Goal: Check status: Check status

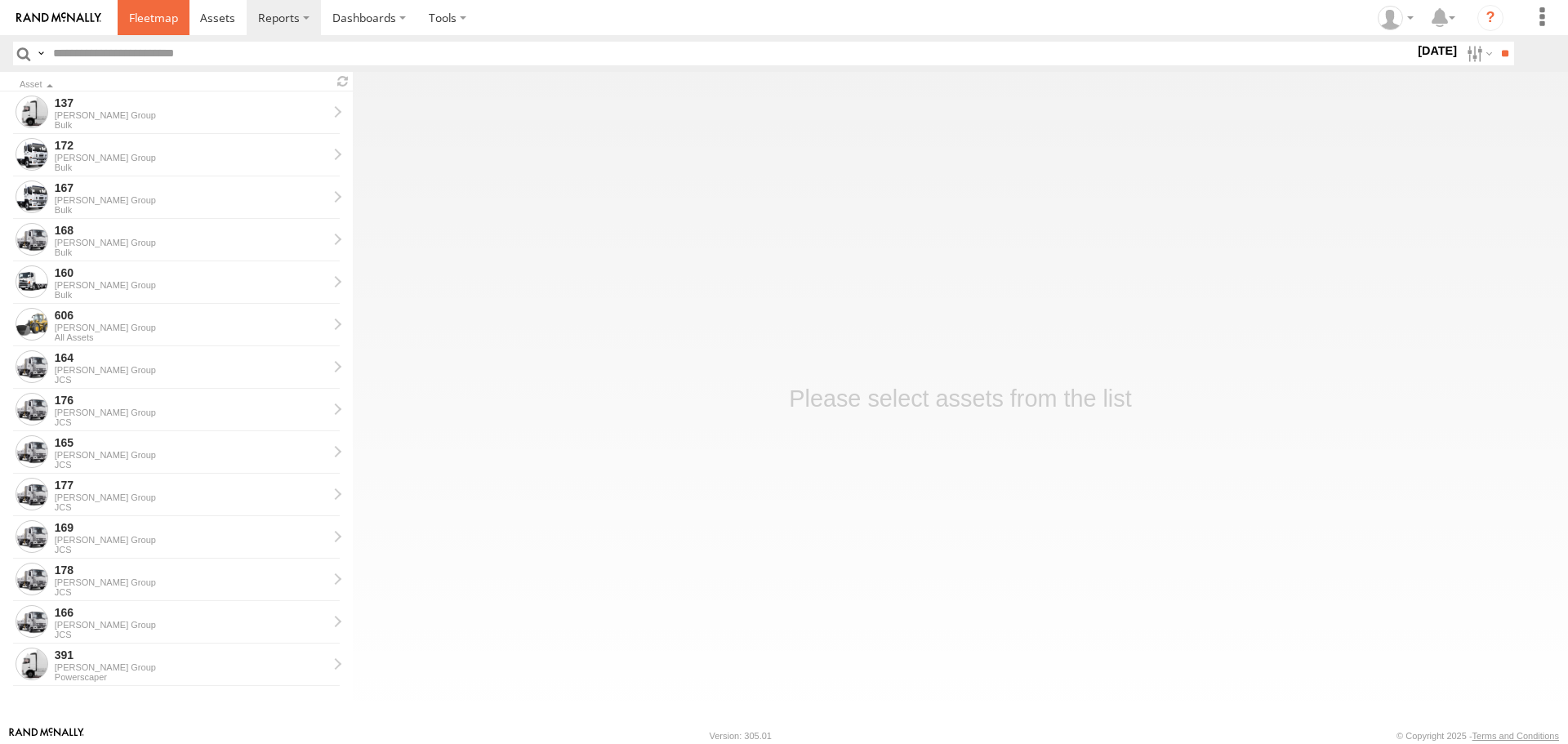
click at [130, 17] on span at bounding box center [153, 17] width 49 height 16
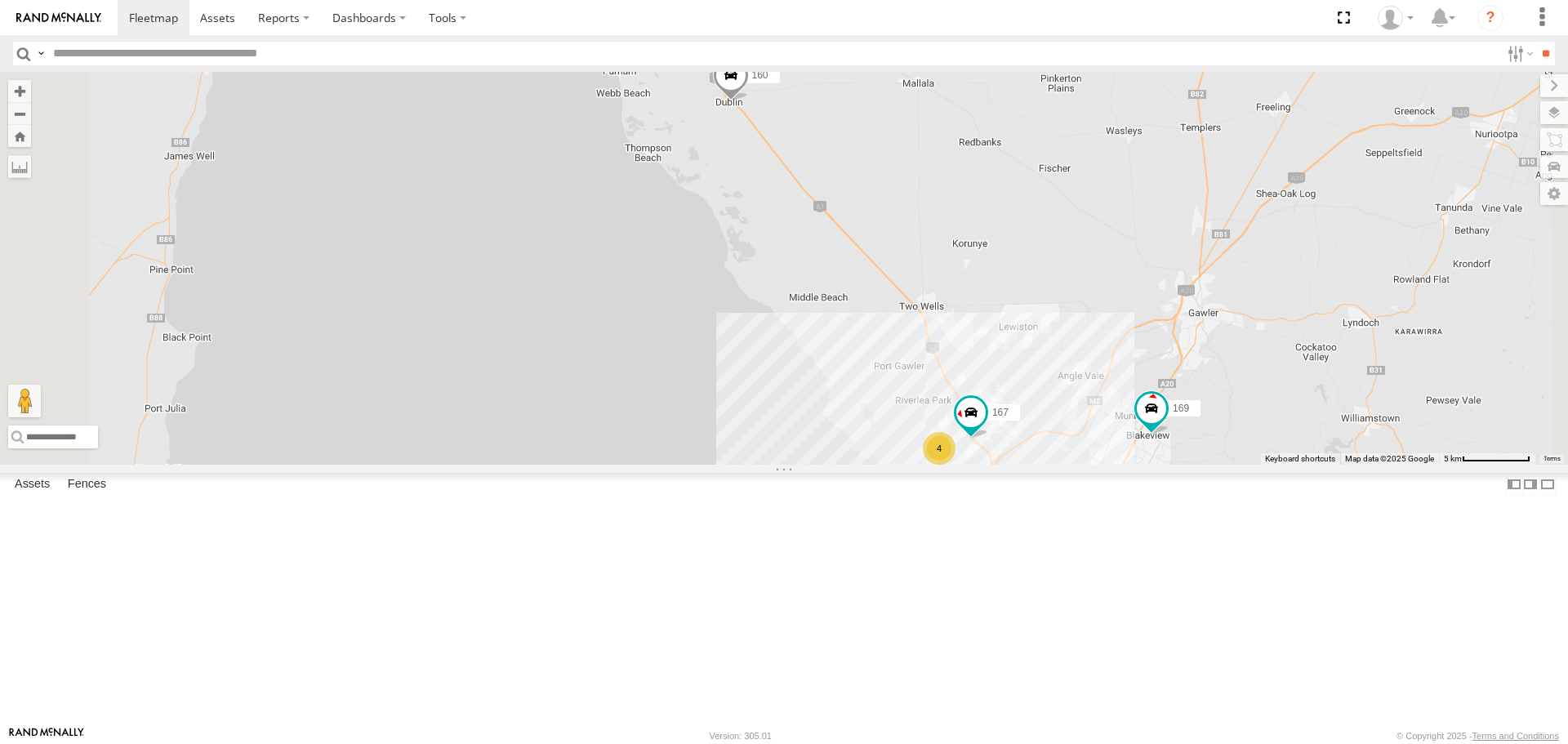
drag, startPoint x: 899, startPoint y: 145, endPoint x: 984, endPoint y: 261, distance: 143.8
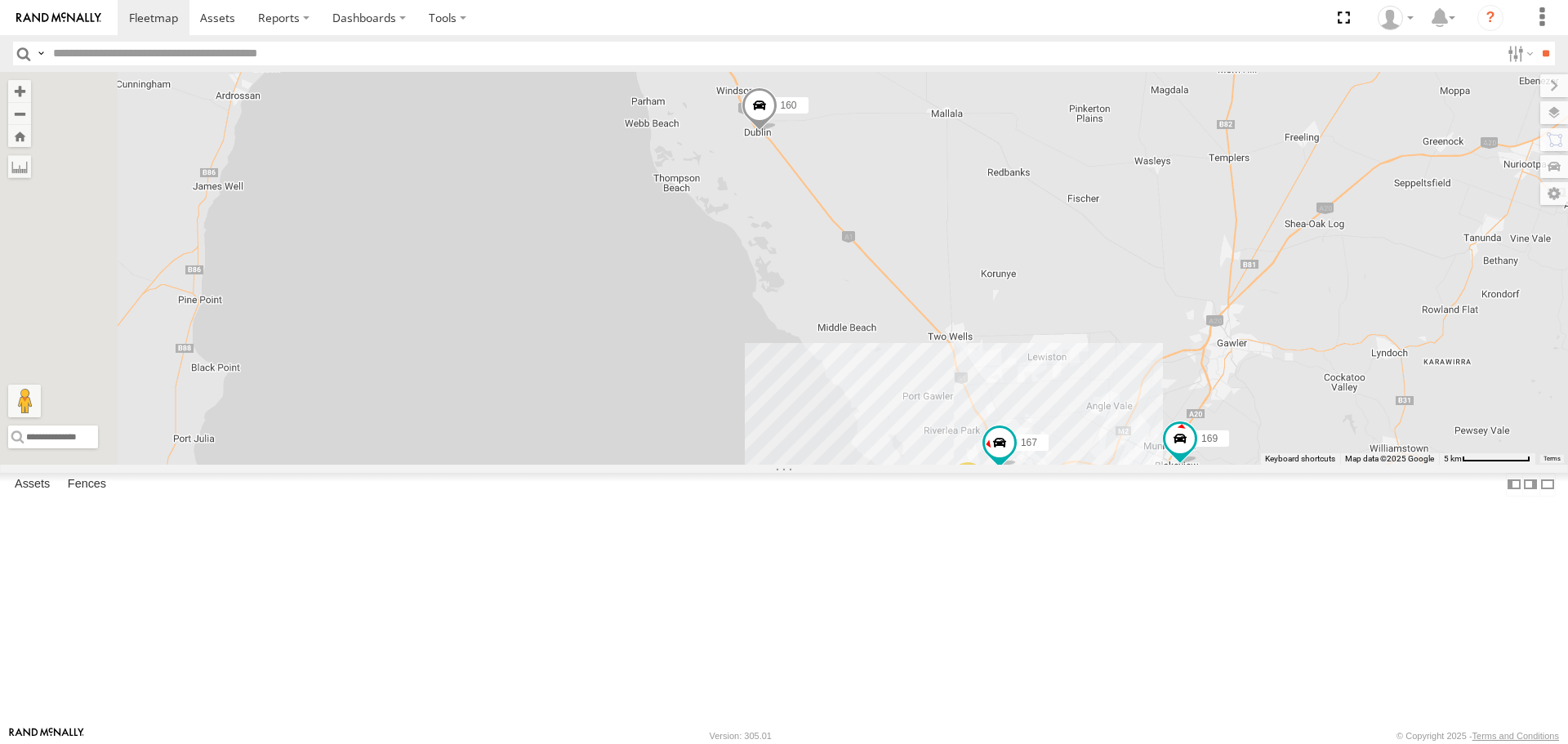
click at [778, 133] on span at bounding box center [759, 110] width 36 height 44
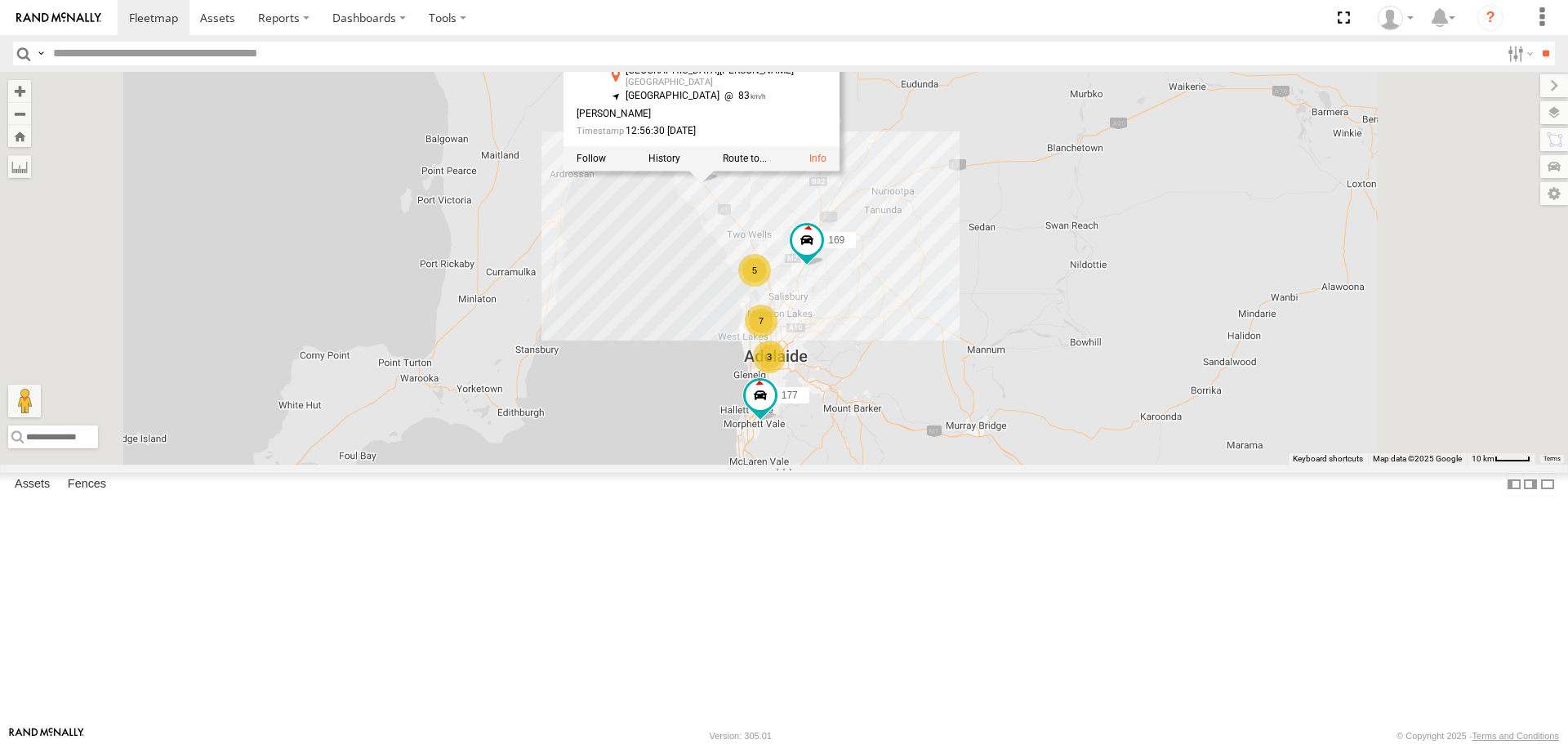
click at [907, 345] on div "169 177 160 [STREET_ADDRESS][PERSON_NAME] -34.45062 , 138.35187 [GEOGRAPHIC_DAT…" at bounding box center [784, 268] width 1568 height 392
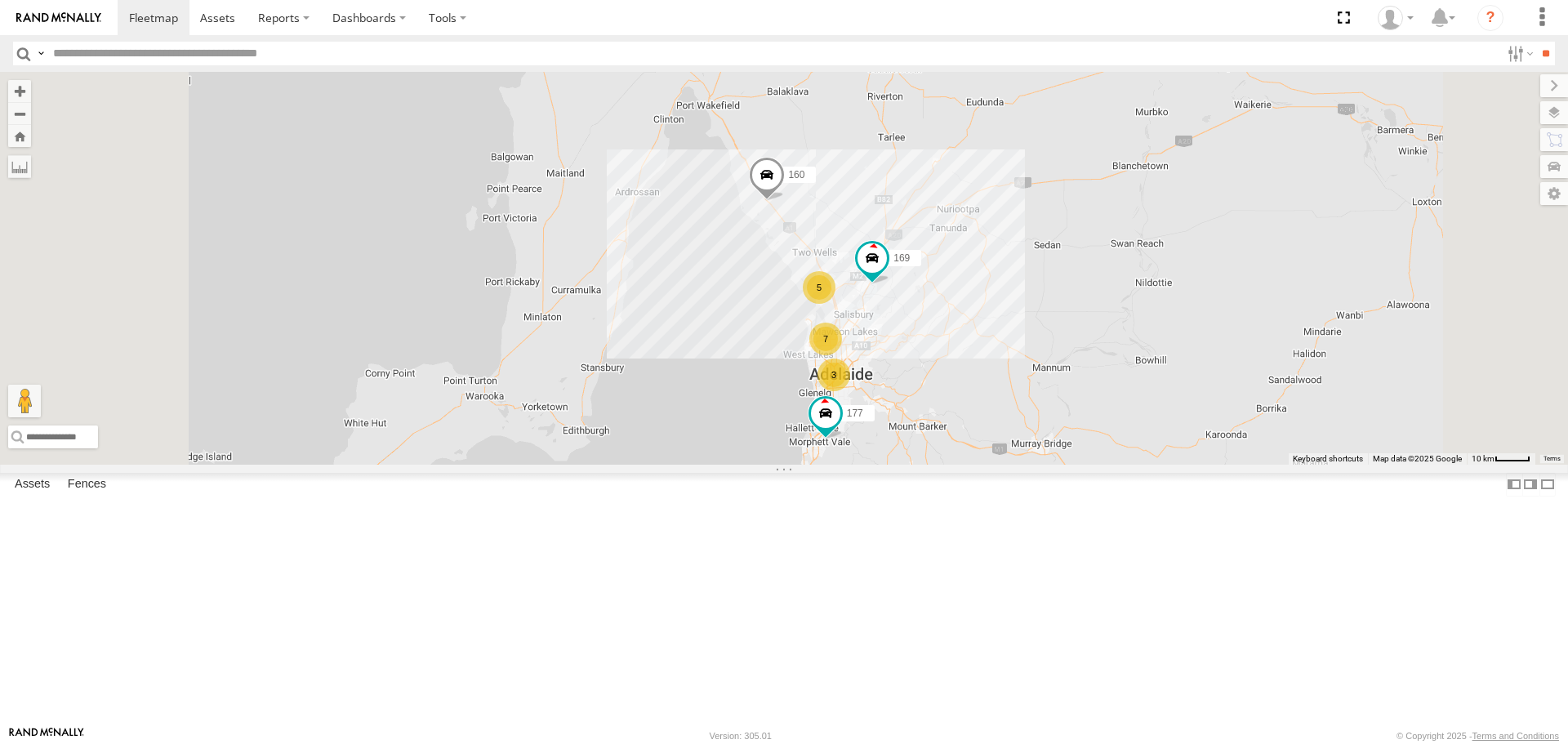
click at [785, 202] on span at bounding box center [767, 180] width 36 height 44
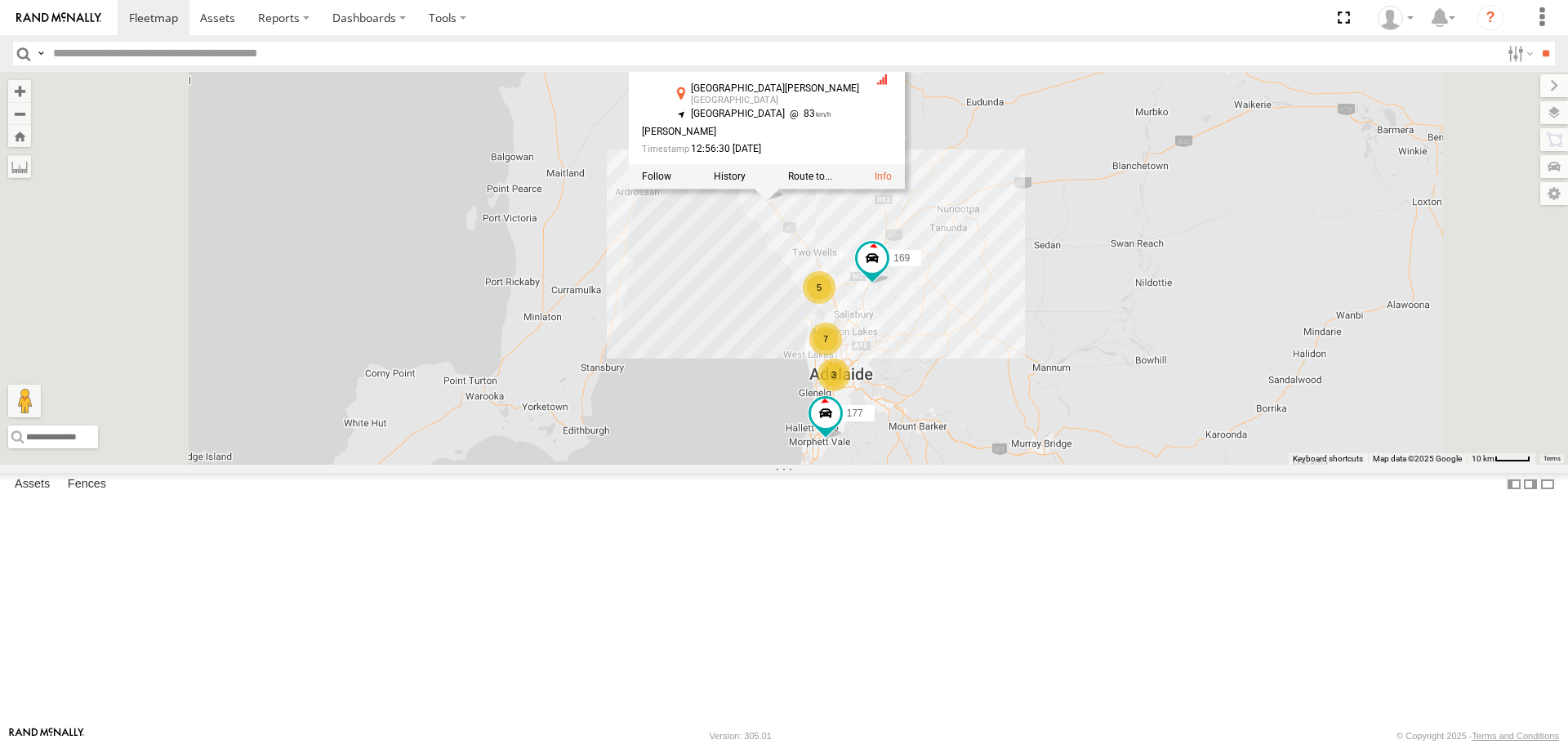
click at [974, 368] on div "169 177 160 3 7 5 160 Bulk [GEOGRAPHIC_DATA][PERSON_NAME] -34.45062 , 138.35187…" at bounding box center [784, 268] width 1568 height 392
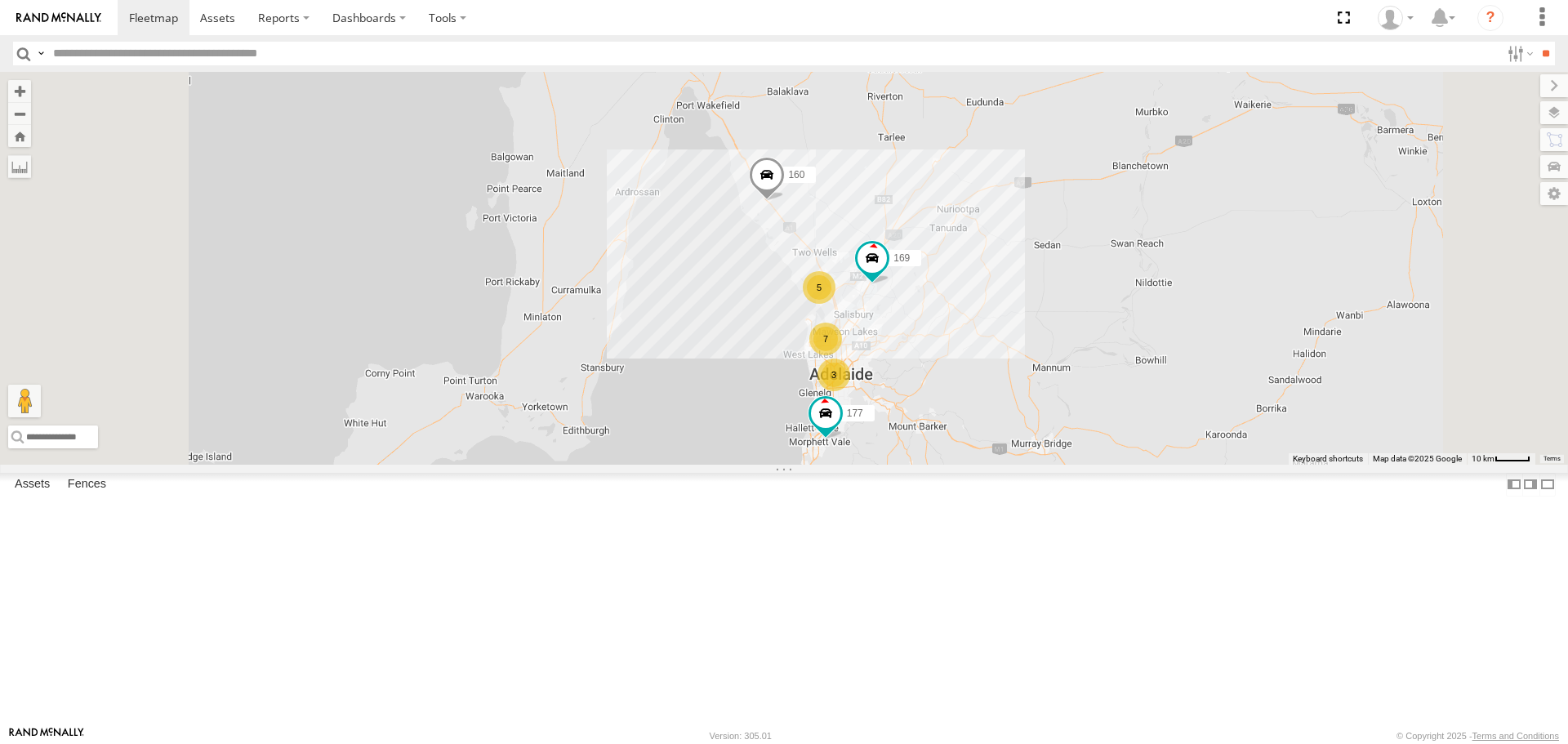
click at [785, 202] on span at bounding box center [767, 180] width 36 height 44
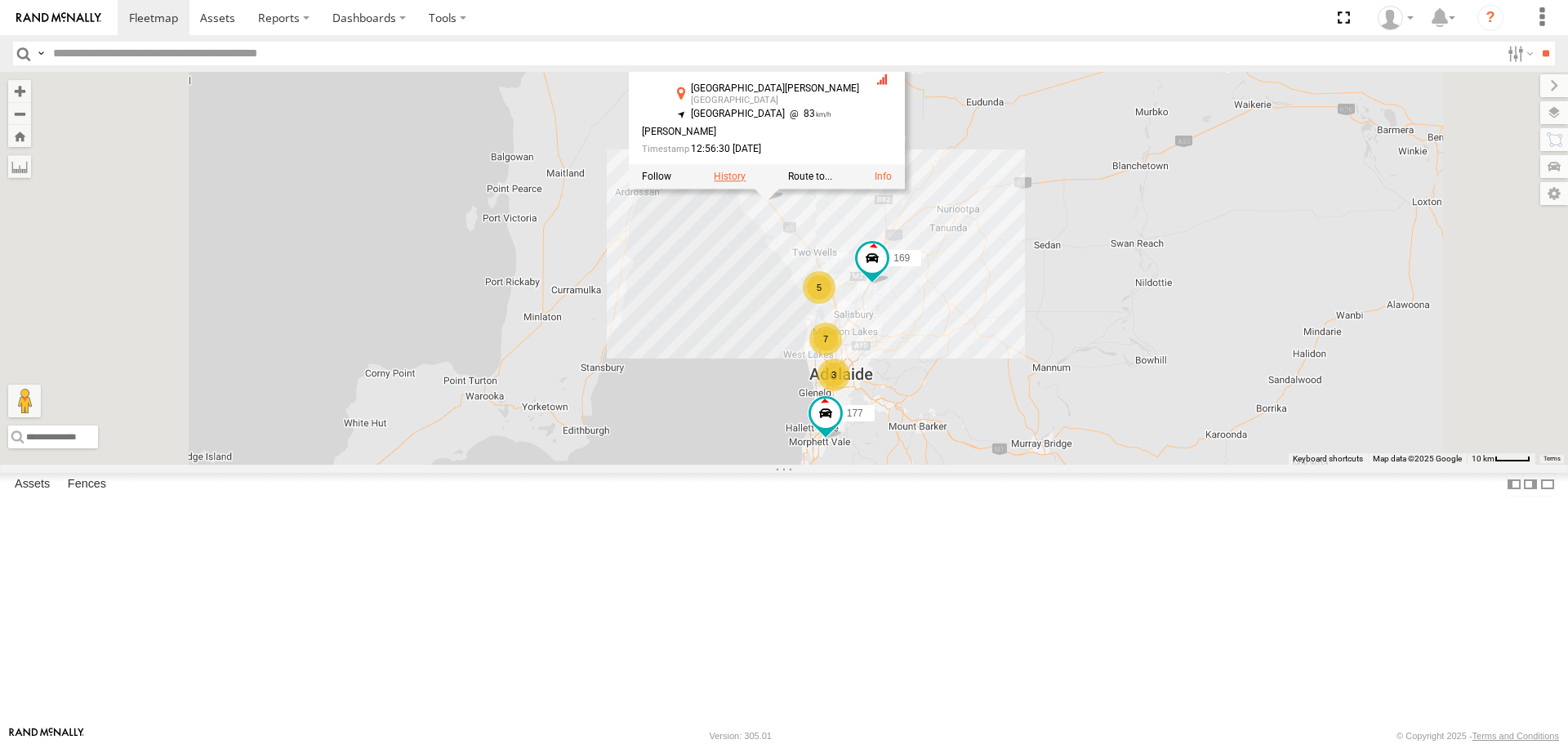
click at [745, 183] on label at bounding box center [730, 177] width 32 height 11
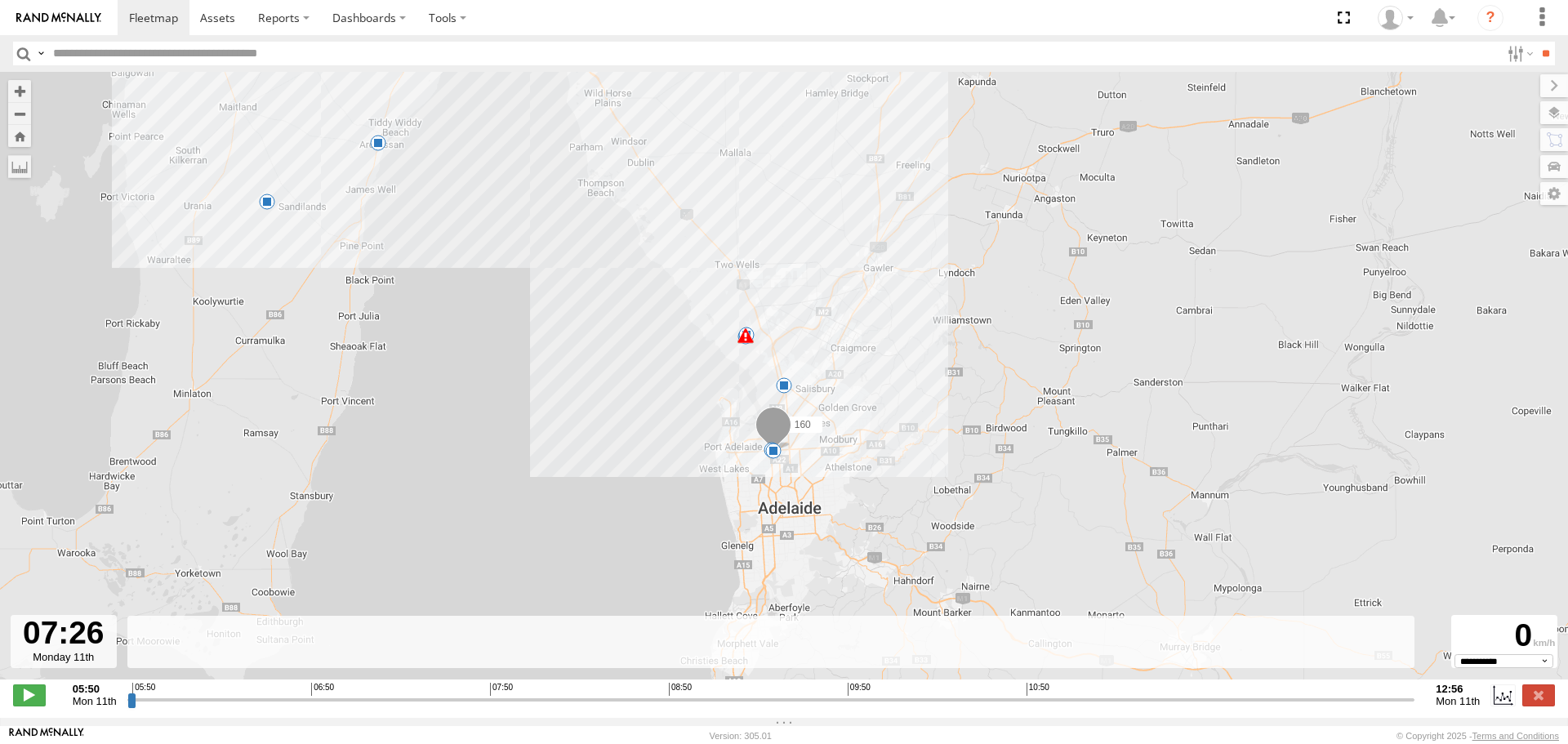
drag, startPoint x: 133, startPoint y: 709, endPoint x: 419, endPoint y: 727, distance: 286.6
click at [419, 708] on input "range" at bounding box center [771, 700] width 1288 height 16
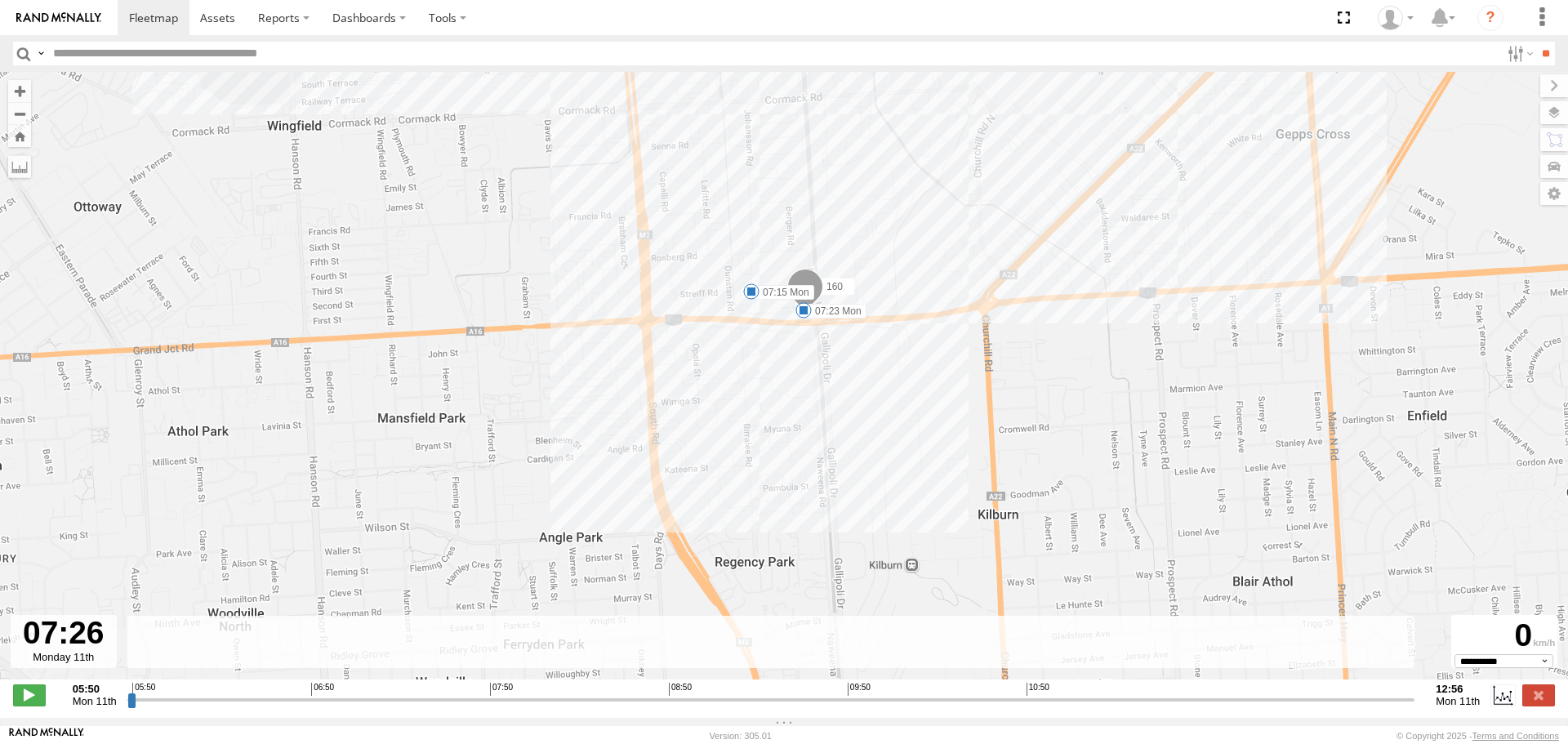
drag, startPoint x: 752, startPoint y: 288, endPoint x: 765, endPoint y: 353, distance: 66.3
click at [765, 353] on div "160 05:55 Mon 05:55 Mon 06:26 Mon 07:15 Mon 07:23 Mon 07:43 Mon 08:06 Mon 10:14…" at bounding box center [784, 384] width 1568 height 625
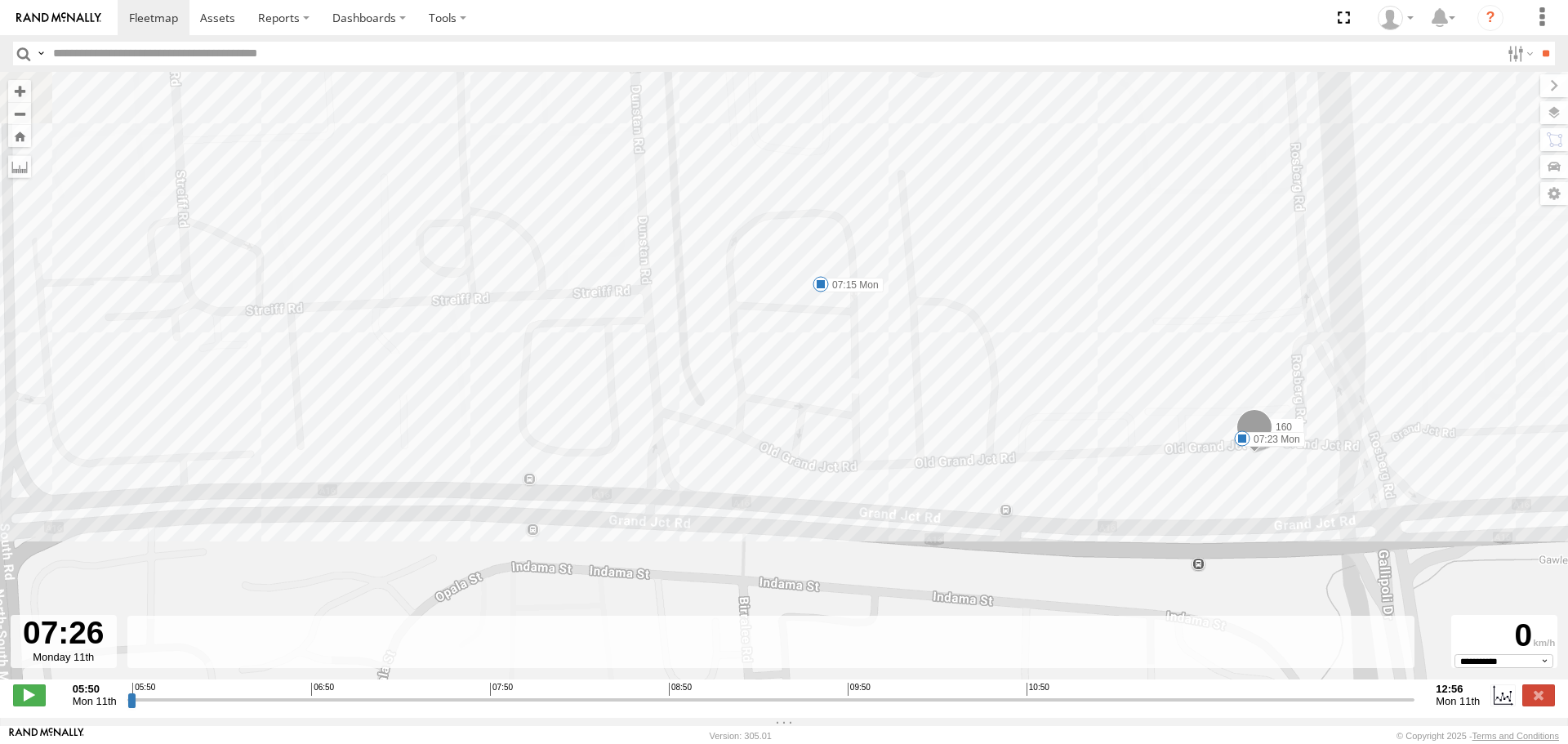
drag, startPoint x: 798, startPoint y: 197, endPoint x: 799, endPoint y: 371, distance: 174.0
click at [799, 371] on div "160 05:55 Mon 05:55 Mon 06:26 Mon 07:15 Mon 07:23 Mon 07:43 Mon 08:06 Mon 10:14…" at bounding box center [784, 384] width 1568 height 625
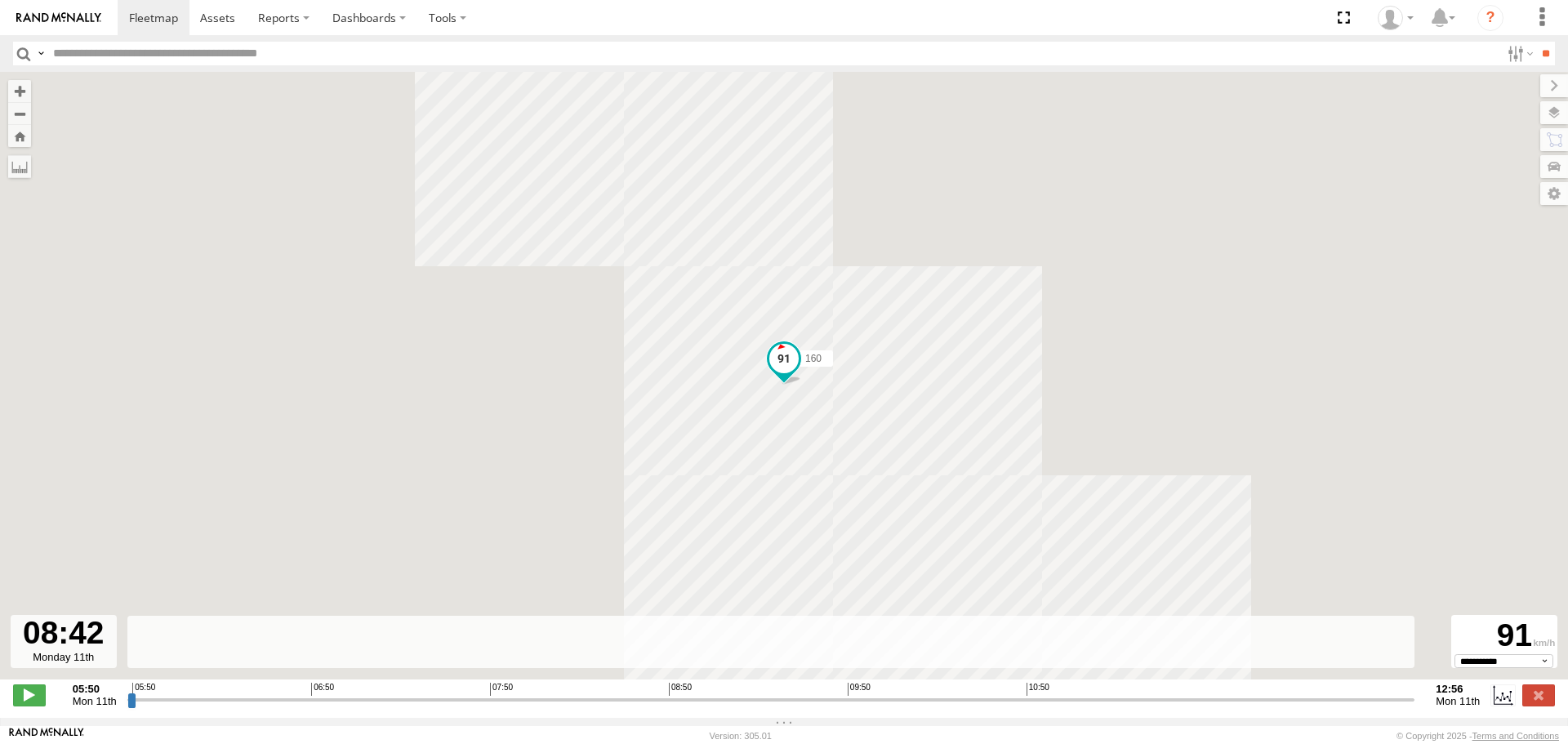
drag, startPoint x: 418, startPoint y: 714, endPoint x: 646, endPoint y: 710, distance: 228.0
click at [646, 708] on input "range" at bounding box center [771, 700] width 1288 height 16
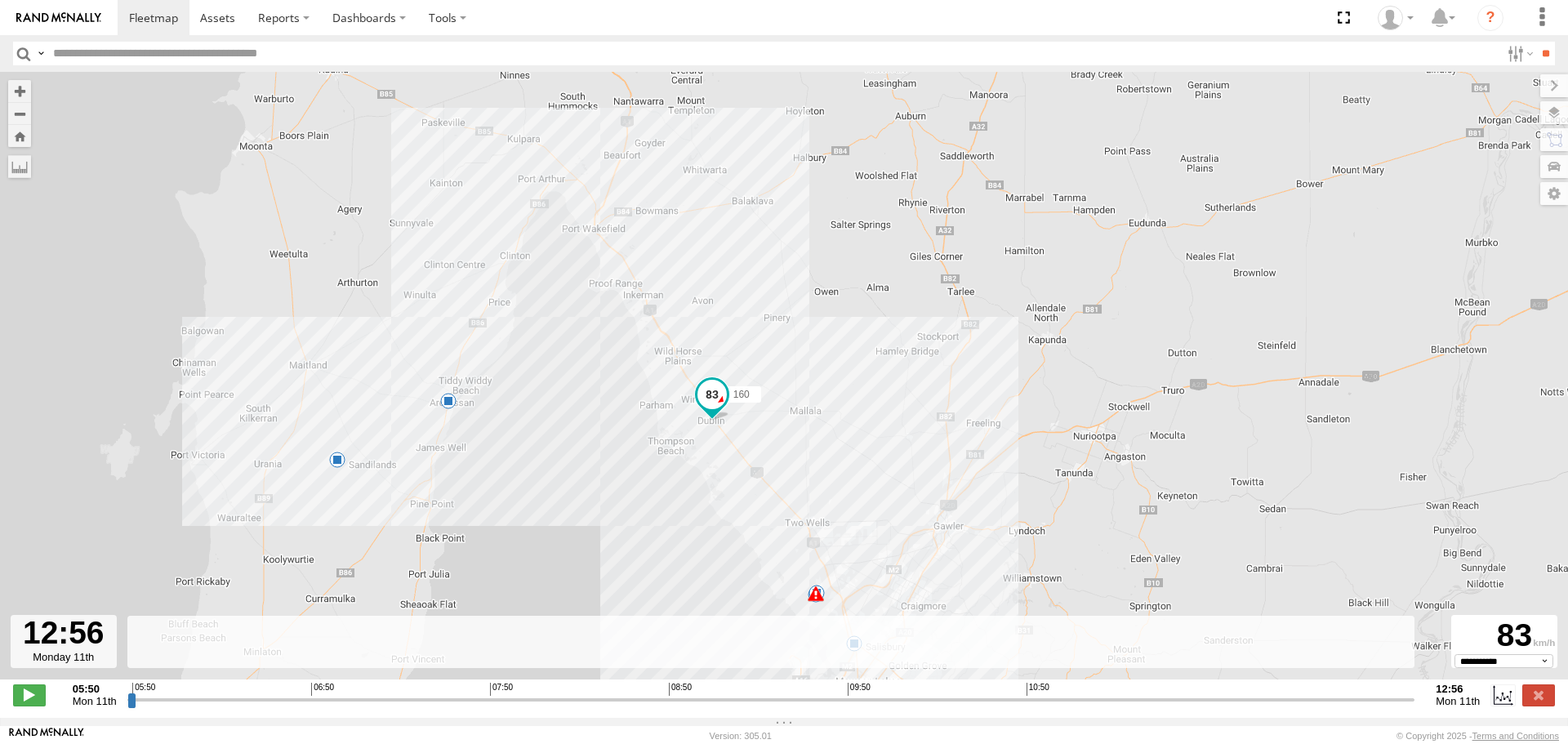
drag, startPoint x: 646, startPoint y: 708, endPoint x: 1455, endPoint y: 707, distance: 809.0
type input "**********"
click at [1415, 707] on input "range" at bounding box center [771, 700] width 1288 height 16
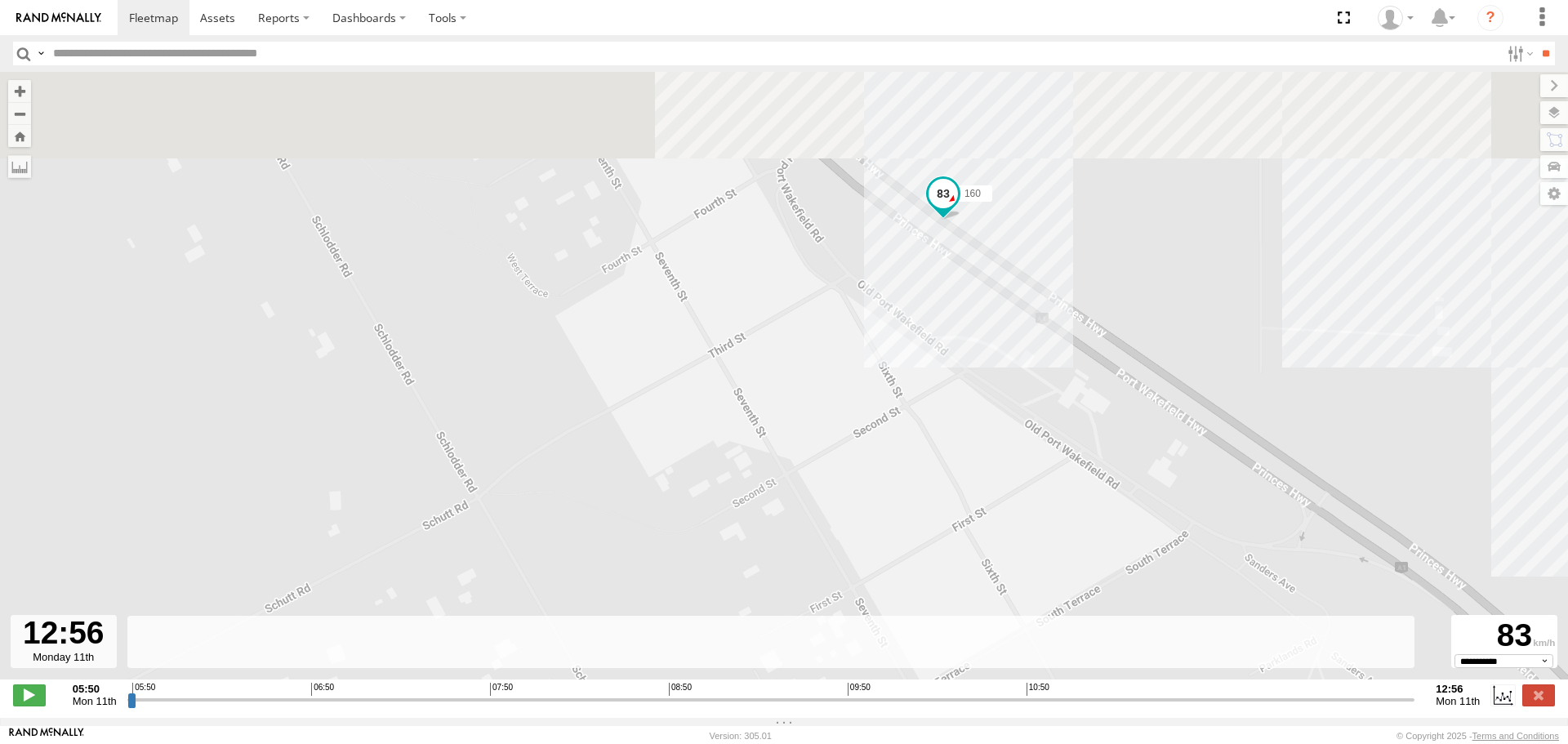
drag, startPoint x: 841, startPoint y: 187, endPoint x: 805, endPoint y: 299, distance: 117.6
click at [805, 299] on div "160 05:55 Mon 05:55 Mon 06:26 Mon 07:15 Mon 07:23 Mon 07:43 Mon 08:06 Mon 10:14…" at bounding box center [784, 384] width 1568 height 625
